Goal: Use online tool/utility: Utilize a website feature to perform a specific function

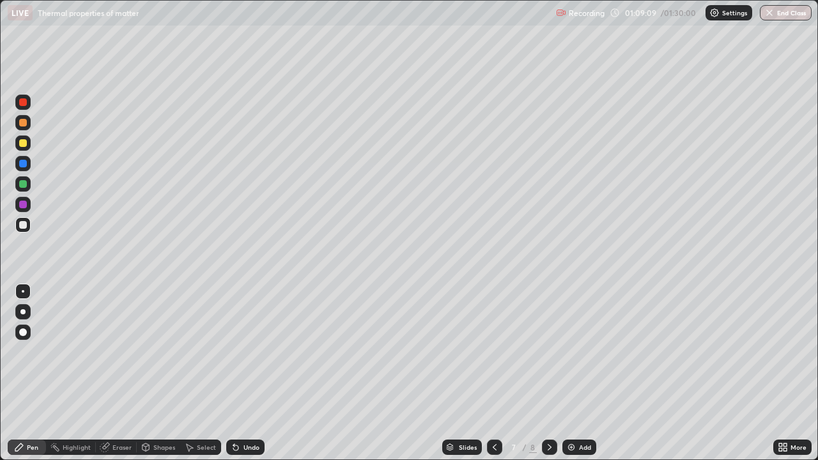
scroll to position [460, 818]
click at [22, 144] on div at bounding box center [23, 143] width 8 height 8
click at [159, 448] on div "Shapes" at bounding box center [164, 447] width 22 height 6
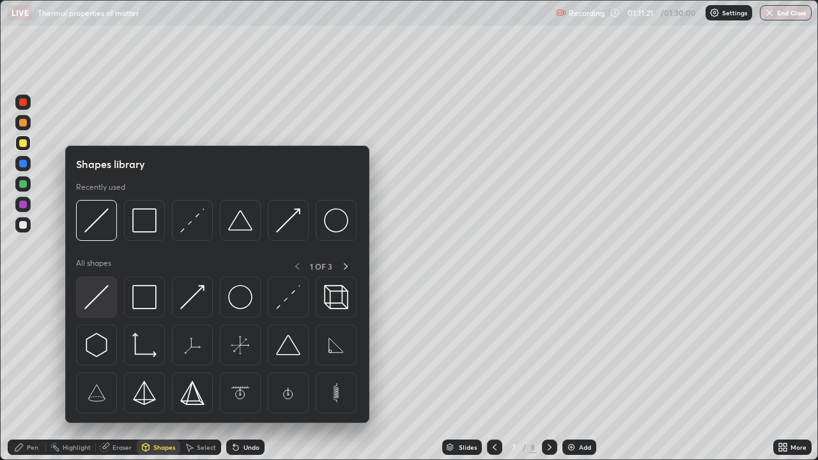
click at [102, 295] on img at bounding box center [96, 297] width 24 height 24
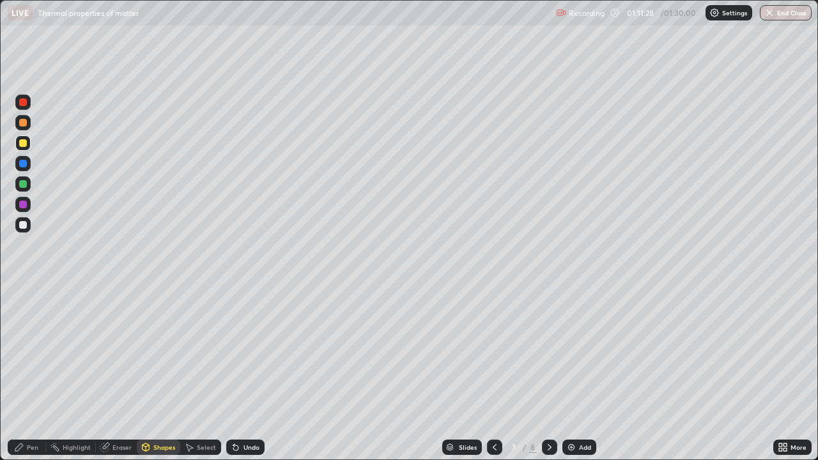
click at [35, 446] on div "Pen" at bounding box center [33, 447] width 12 height 6
click at [170, 448] on div "Shapes" at bounding box center [164, 447] width 22 height 6
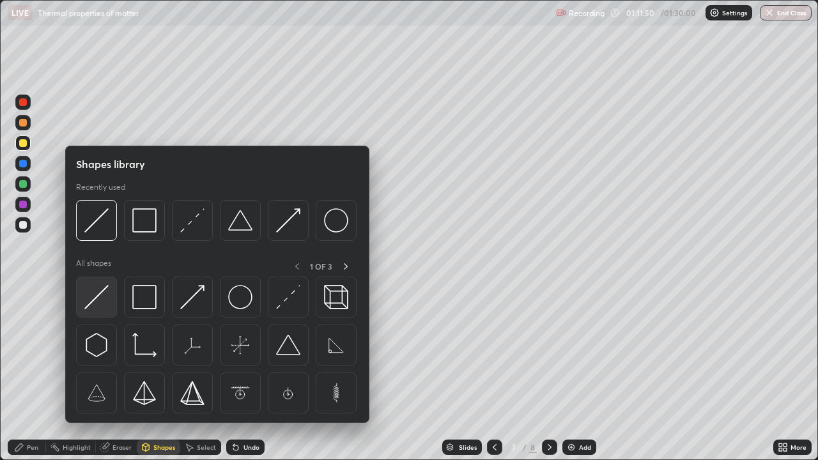
click at [105, 294] on img at bounding box center [96, 297] width 24 height 24
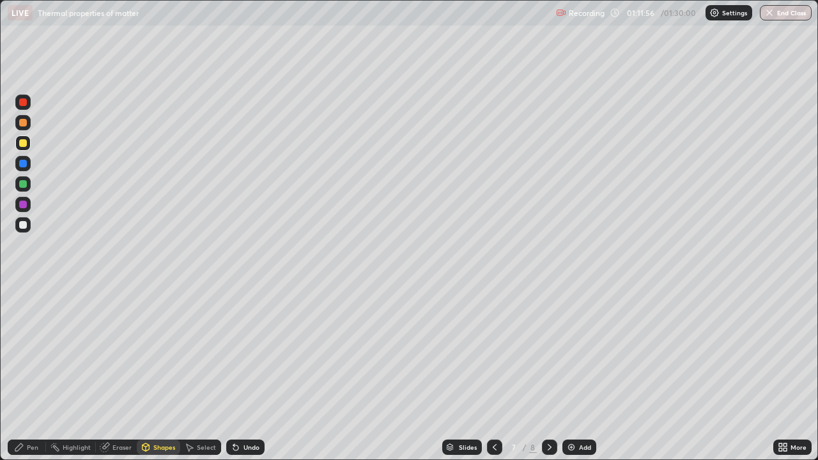
click at [25, 226] on div at bounding box center [23, 225] width 8 height 8
click at [35, 444] on div "Pen" at bounding box center [33, 447] width 12 height 6
click at [25, 146] on div at bounding box center [23, 143] width 8 height 8
click at [572, 448] on img at bounding box center [571, 447] width 10 height 10
click at [244, 445] on div "Undo" at bounding box center [252, 447] width 16 height 6
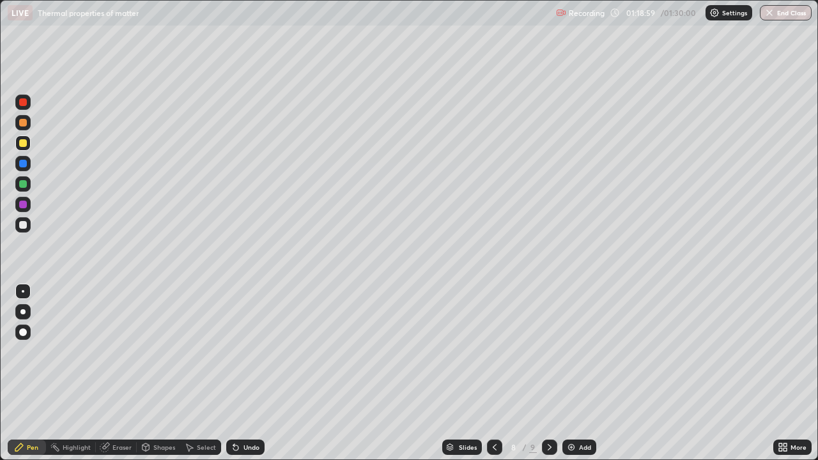
click at [245, 445] on div "Undo" at bounding box center [252, 447] width 16 height 6
click at [247, 448] on div "Undo" at bounding box center [252, 447] width 16 height 6
click at [245, 445] on div "Undo" at bounding box center [252, 447] width 16 height 6
click at [241, 447] on div "Undo" at bounding box center [245, 447] width 38 height 15
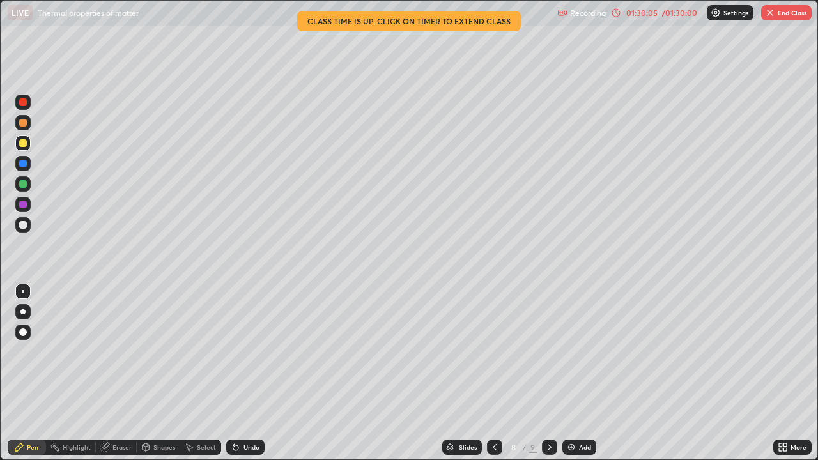
click at [777, 19] on button "End Class" at bounding box center [786, 12] width 51 height 15
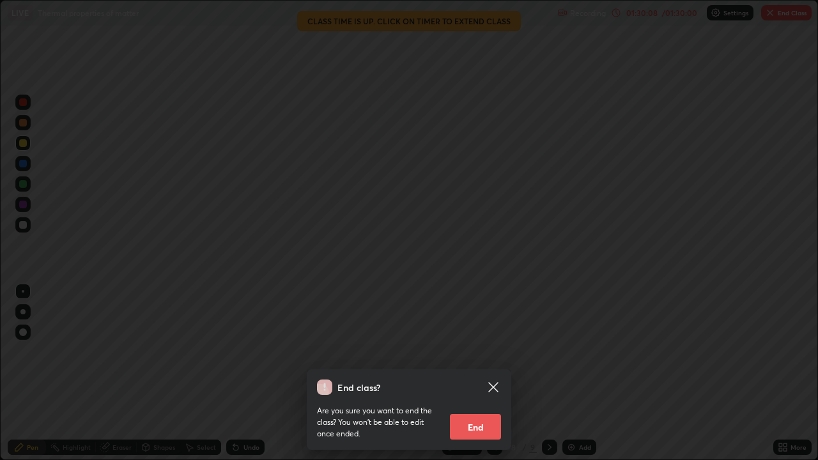
click at [472, 428] on button "End" at bounding box center [475, 427] width 51 height 26
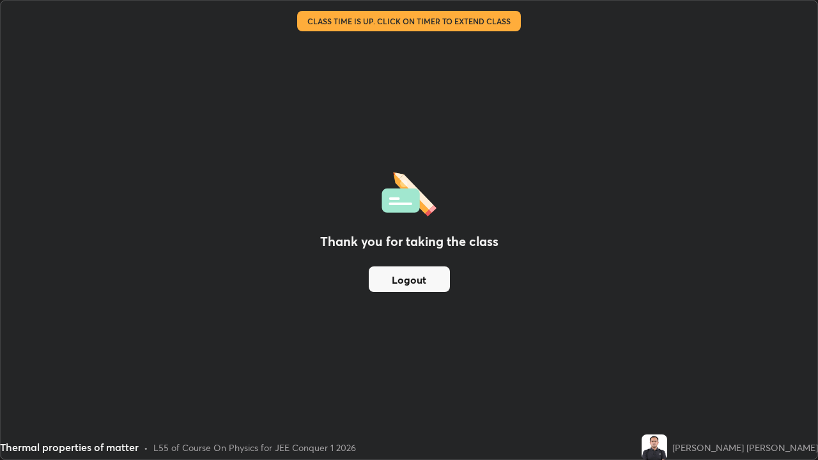
click at [412, 279] on button "Logout" at bounding box center [409, 280] width 81 height 26
